Goal: Go to known website: Access a specific website the user already knows

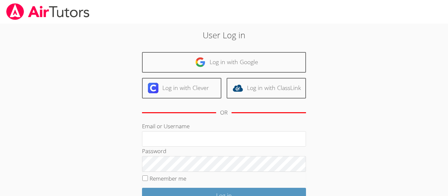
click at [14, 13] on img at bounding box center [48, 11] width 85 height 17
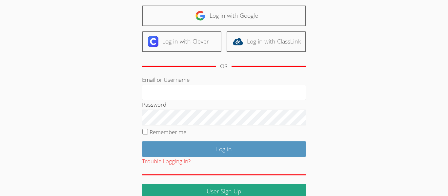
scroll to position [46, 0]
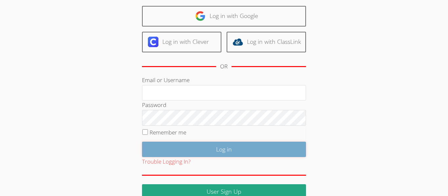
click at [289, 149] on input "Log in" at bounding box center [224, 149] width 164 height 15
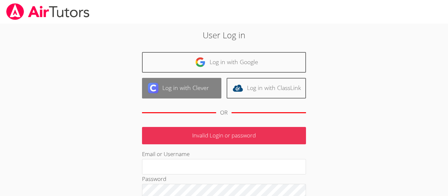
click at [195, 78] on link "Log in with Clever" at bounding box center [181, 88] width 79 height 21
